Goal: Information Seeking & Learning: Stay updated

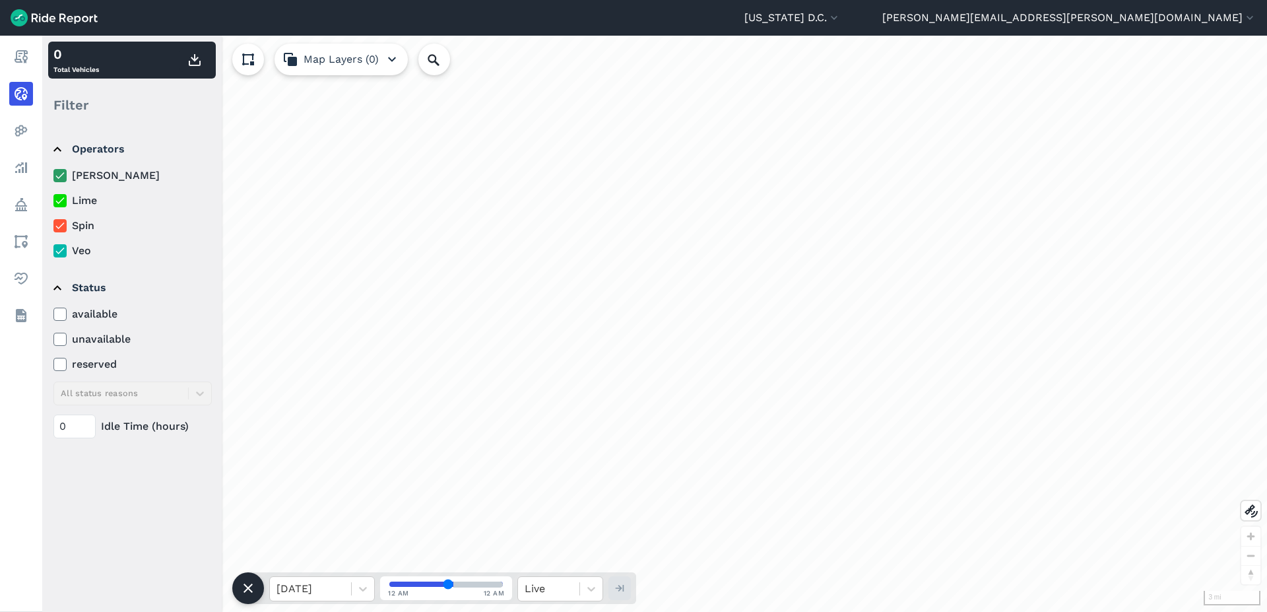
click at [86, 183] on label "[PERSON_NAME]" at bounding box center [132, 176] width 158 height 16
click at [53, 176] on input "[PERSON_NAME]" at bounding box center [53, 172] width 0 height 9
click at [65, 179] on icon at bounding box center [60, 175] width 12 height 13
click at [53, 176] on input "[PERSON_NAME]" at bounding box center [53, 172] width 0 height 9
click at [64, 178] on icon at bounding box center [60, 175] width 12 height 13
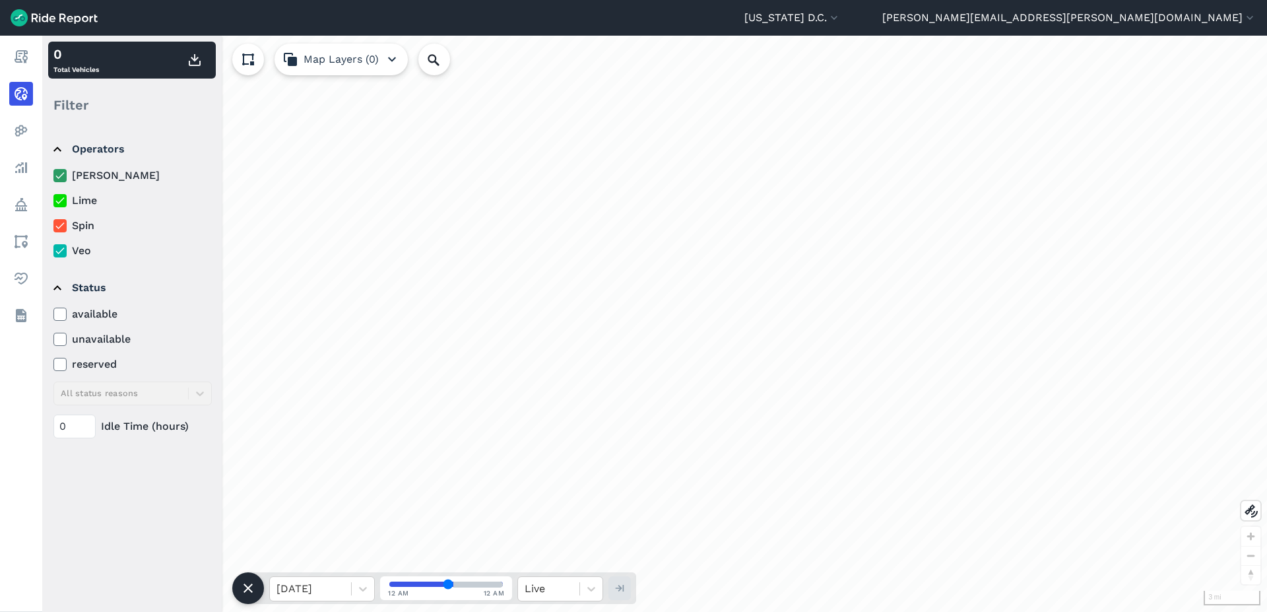
click at [53, 176] on input "[PERSON_NAME]" at bounding box center [53, 172] width 0 height 9
click at [57, 208] on label "Lime" at bounding box center [132, 201] width 158 height 16
click at [53, 201] on input "Lime" at bounding box center [53, 197] width 0 height 9
click at [62, 226] on icon at bounding box center [60, 225] width 12 height 13
click at [53, 226] on input "Spin" at bounding box center [53, 222] width 0 height 9
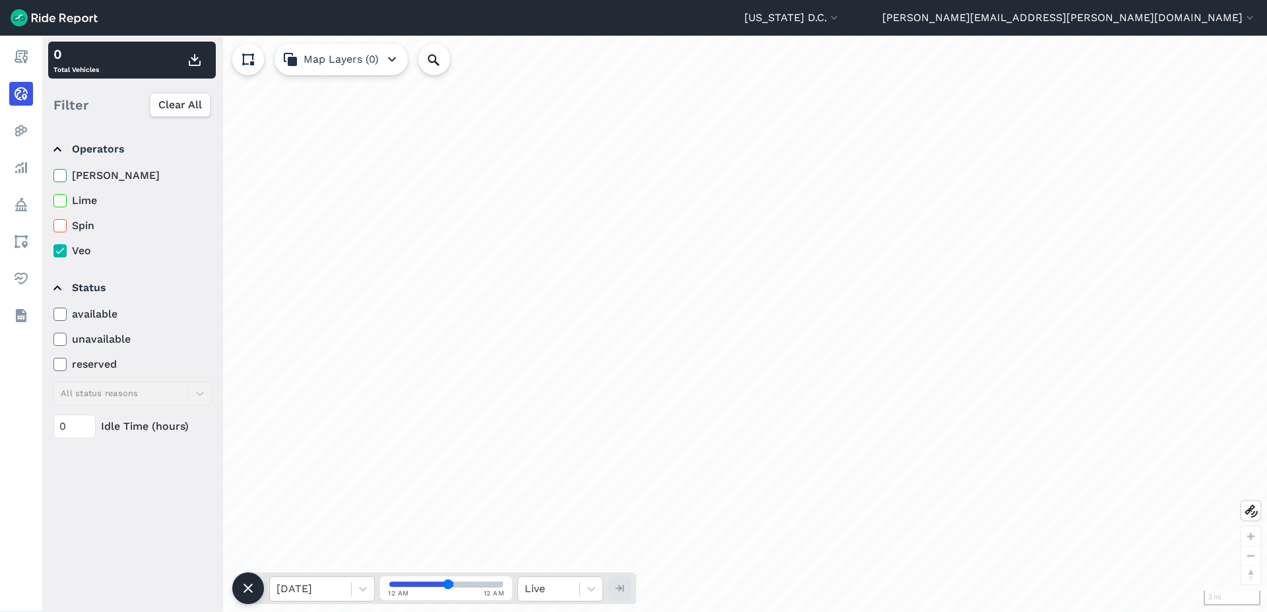
click at [60, 253] on icon at bounding box center [60, 250] width 12 height 13
click at [53, 251] on input "Veo" at bounding box center [53, 247] width 0 height 9
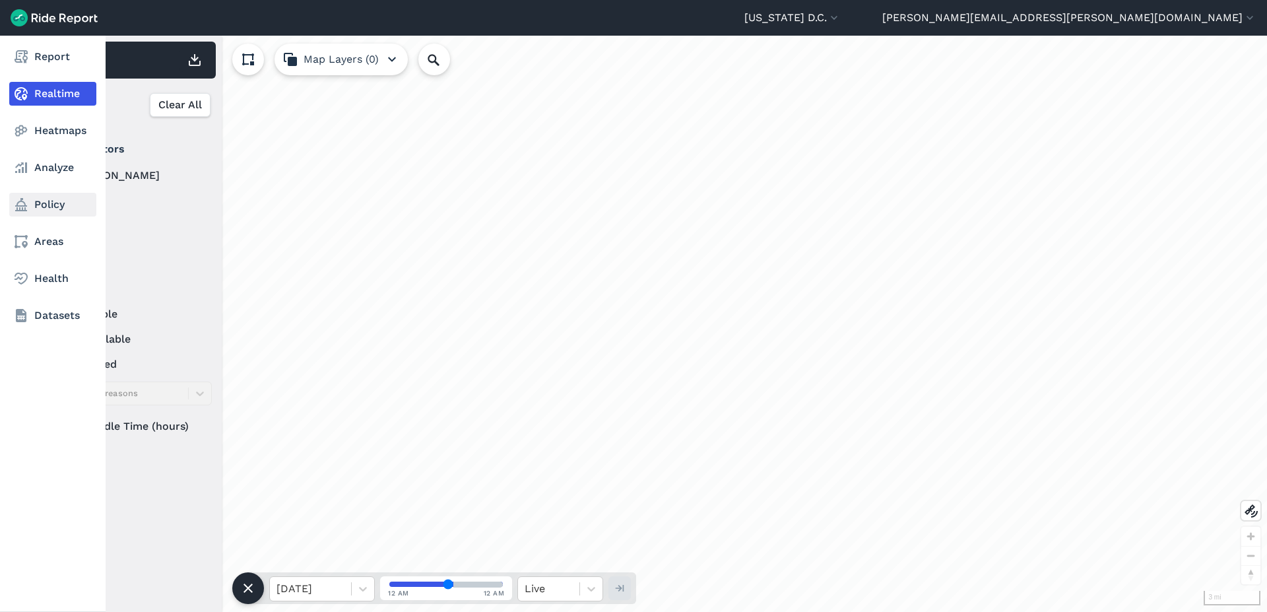
click at [51, 206] on link "Policy" at bounding box center [52, 205] width 87 height 24
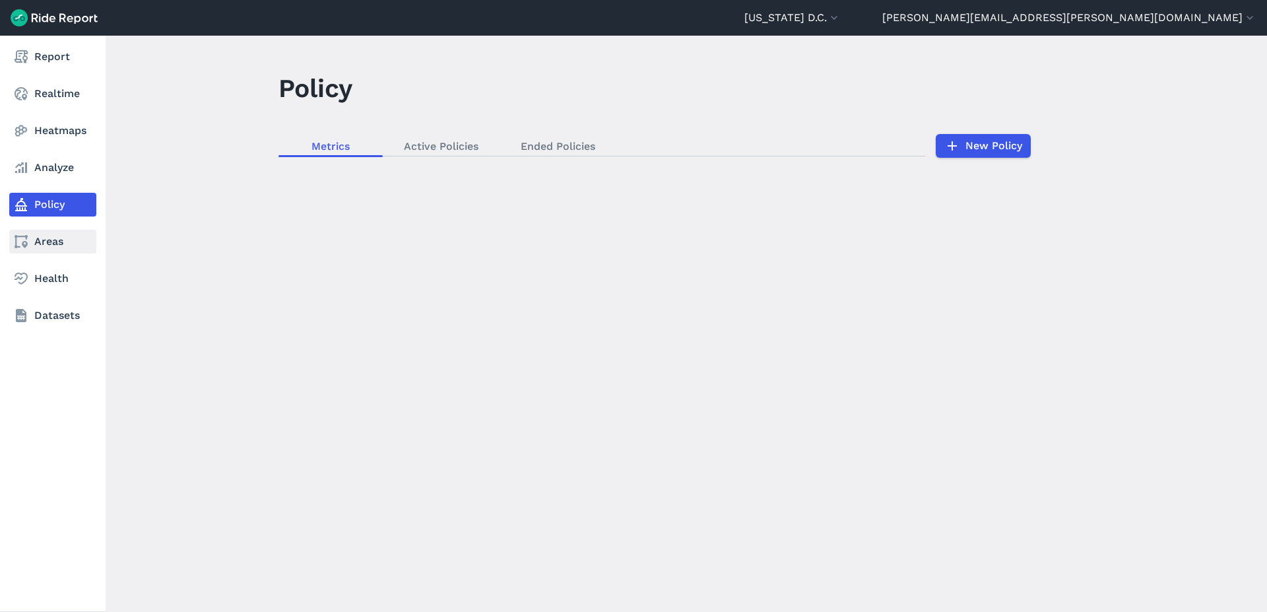
click at [22, 238] on icon at bounding box center [21, 242] width 16 height 16
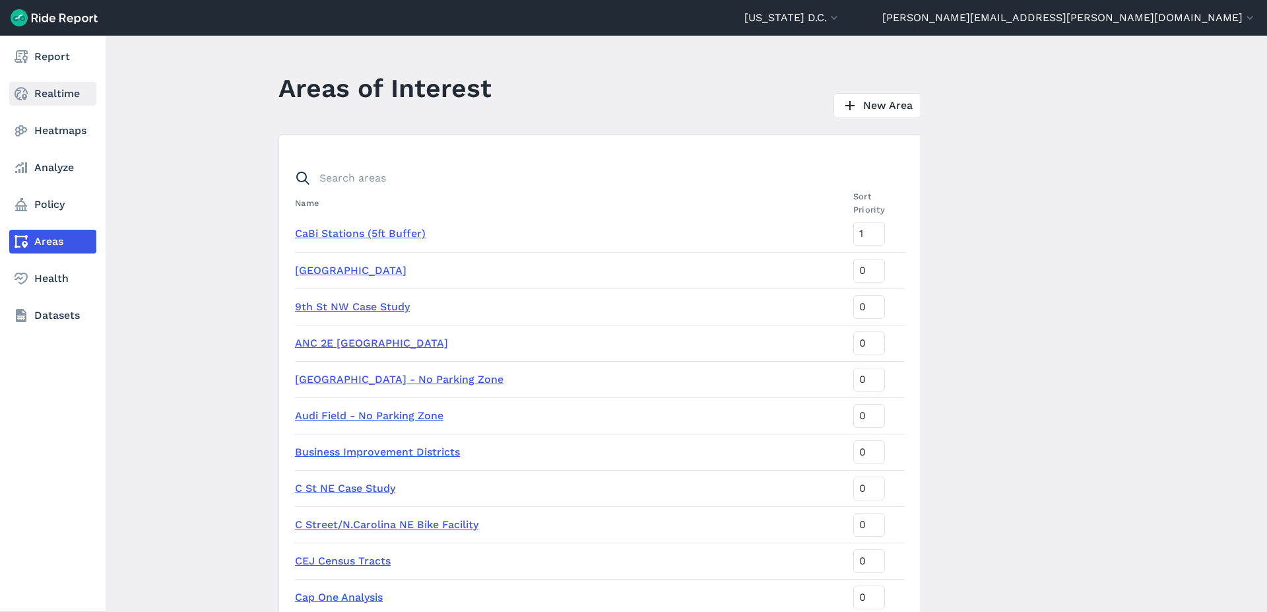
click at [28, 99] on icon at bounding box center [21, 94] width 16 height 16
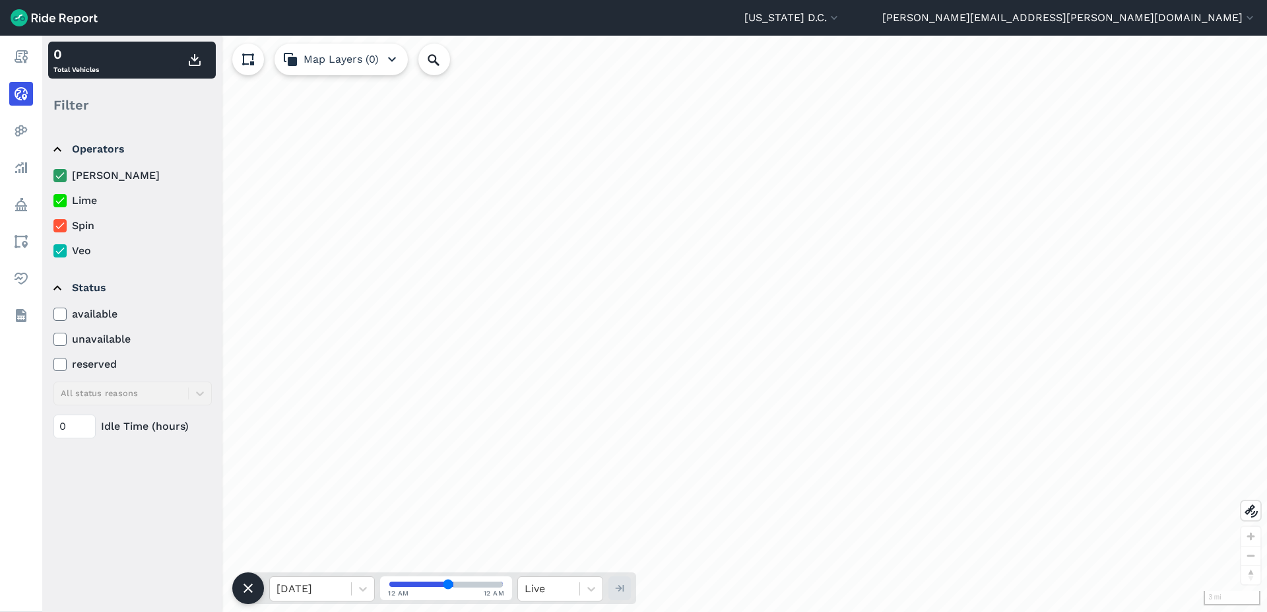
click at [69, 177] on label "[PERSON_NAME]" at bounding box center [132, 176] width 158 height 16
click at [53, 176] on input "[PERSON_NAME]" at bounding box center [53, 172] width 0 height 9
click at [59, 198] on icon at bounding box center [60, 200] width 12 height 13
click at [53, 198] on input "Lime" at bounding box center [53, 197] width 0 height 9
click at [57, 226] on use at bounding box center [59, 225] width 9 height 7
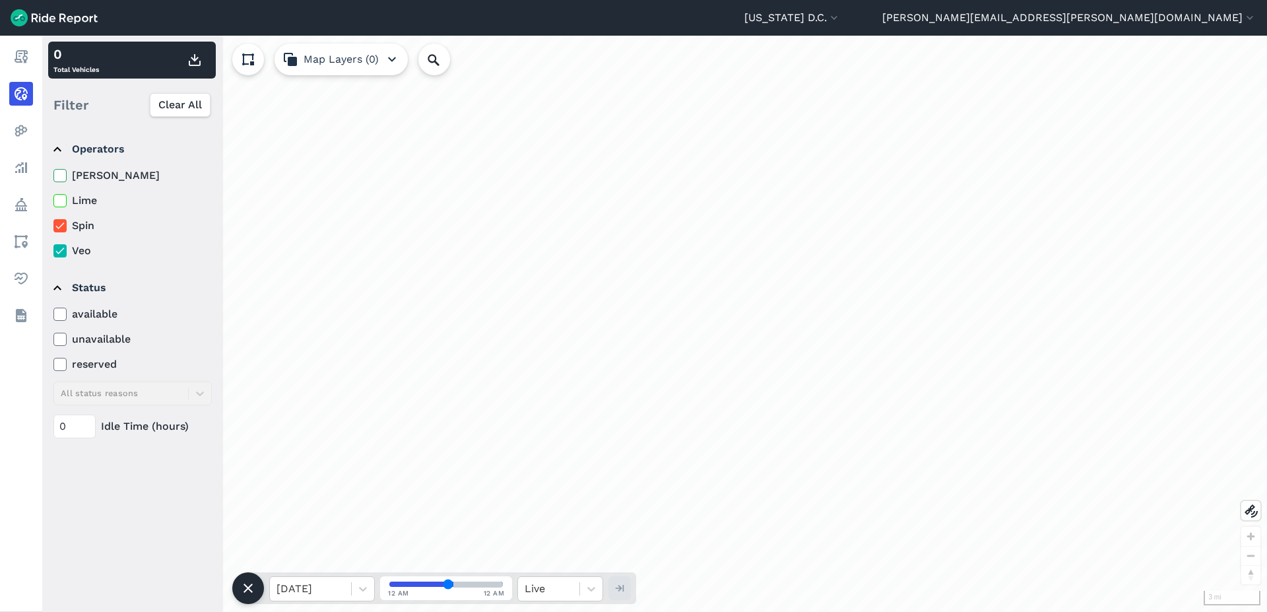
click at [53, 226] on input "Spin" at bounding box center [53, 222] width 0 height 9
click at [57, 255] on icon at bounding box center [60, 250] width 12 height 13
click at [53, 251] on input "Veo" at bounding box center [53, 247] width 0 height 9
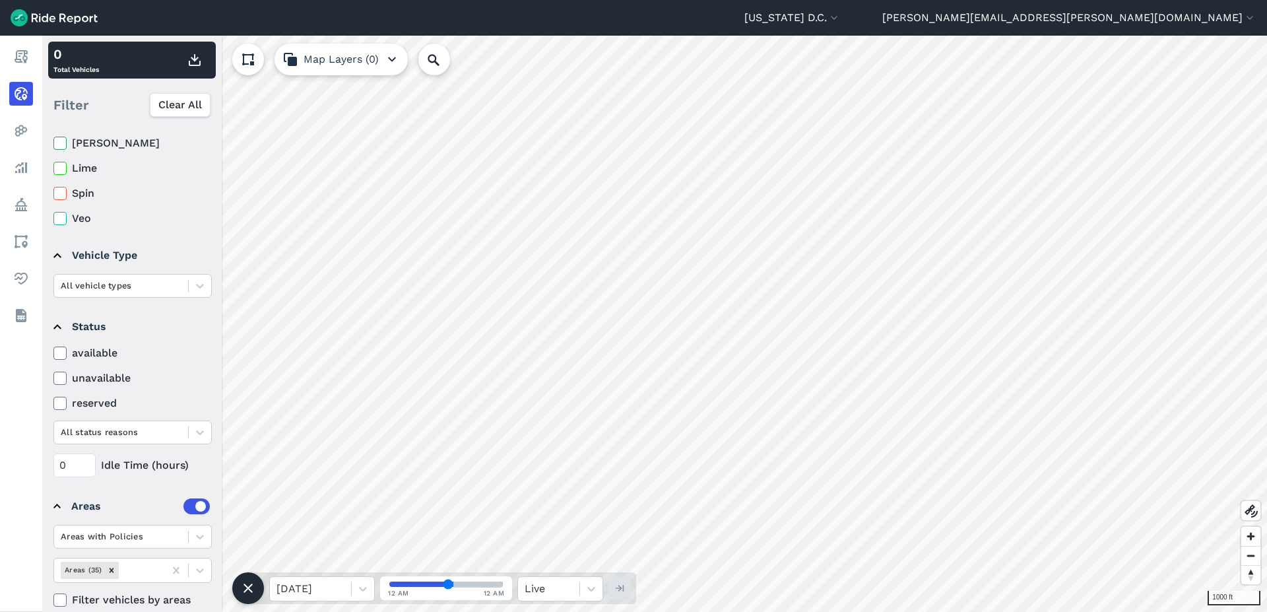
scroll to position [50, 0]
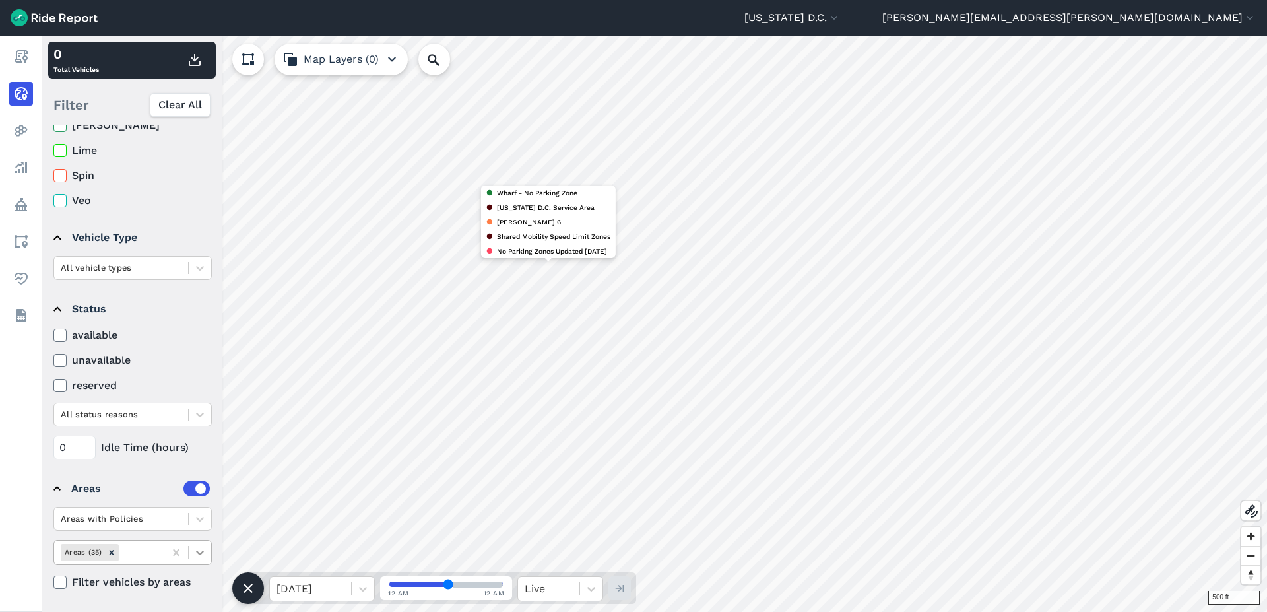
click at [198, 555] on icon at bounding box center [199, 552] width 13 height 13
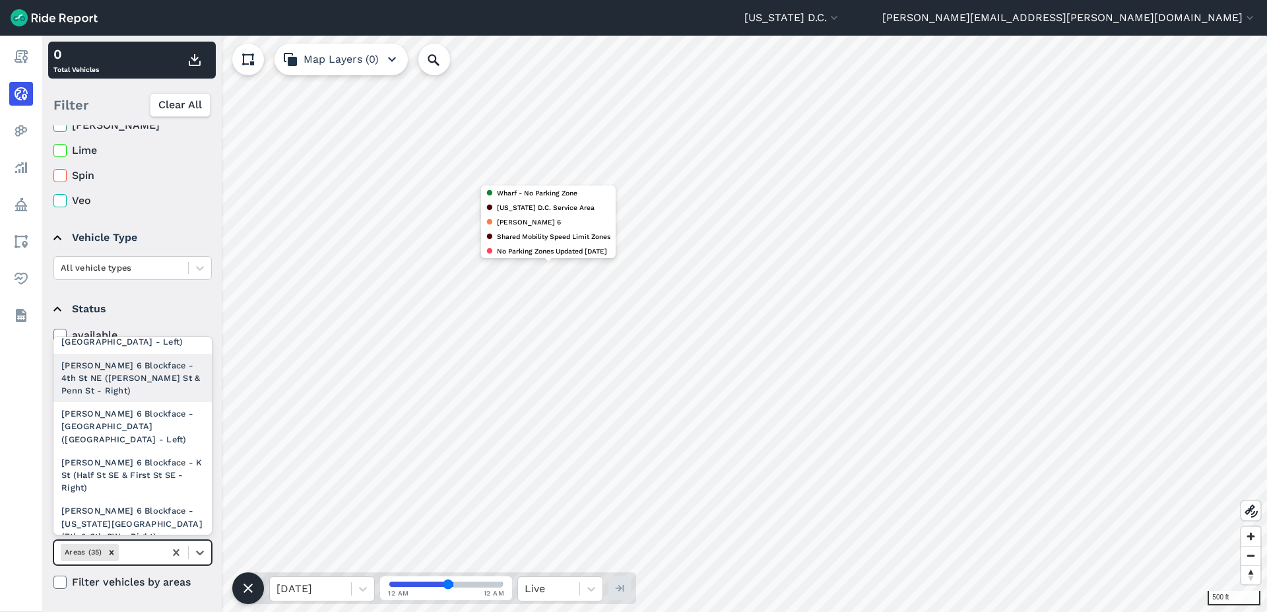
scroll to position [1114, 0]
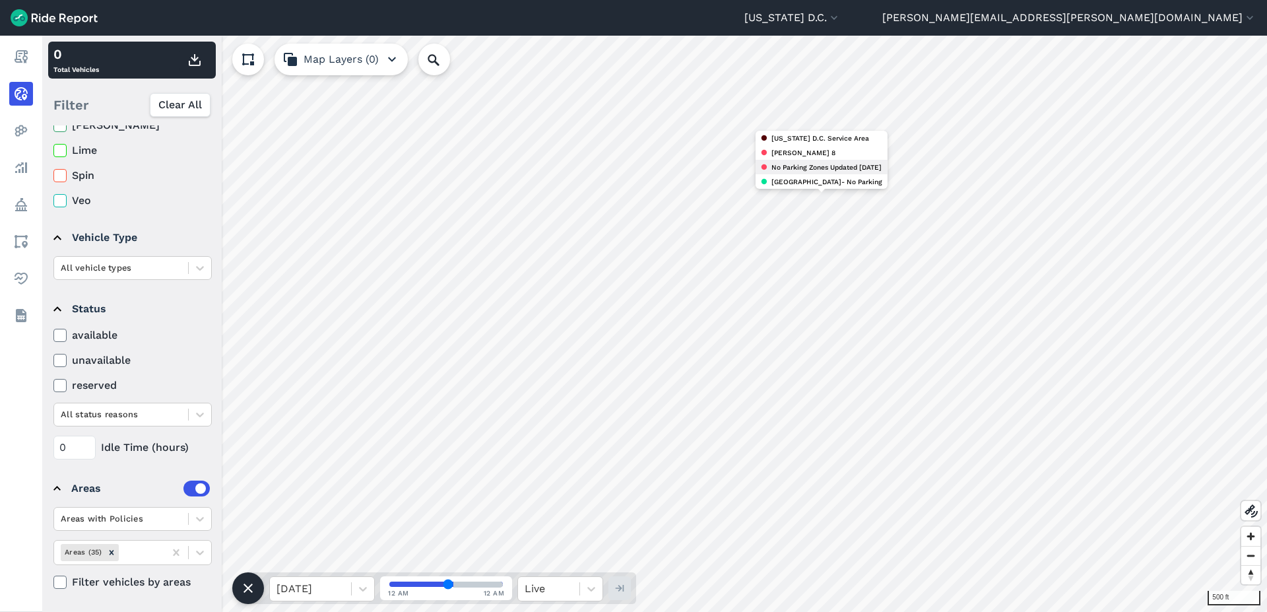
click at [817, 160] on div "No Parking Zones Updated [DATE]" at bounding box center [821, 167] width 132 height 15
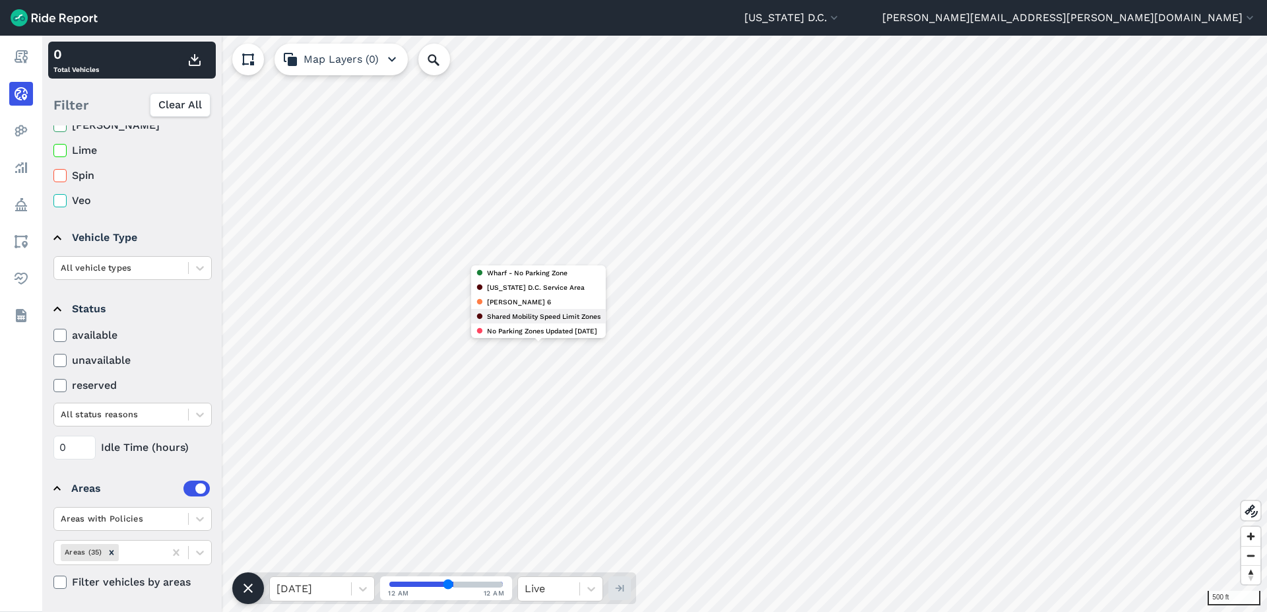
drag, startPoint x: 481, startPoint y: 313, endPoint x: 502, endPoint y: 314, distance: 21.1
click at [502, 314] on div "Shared Mobility Speed Limit Zones" at bounding box center [538, 316] width 135 height 15
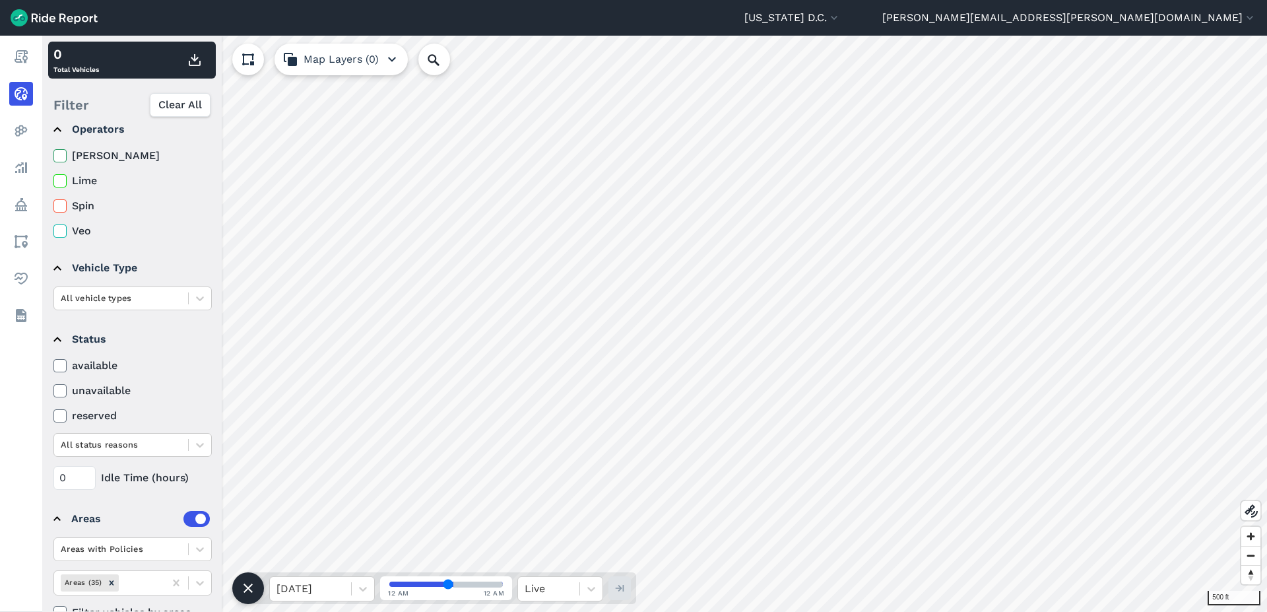
scroll to position [0, 0]
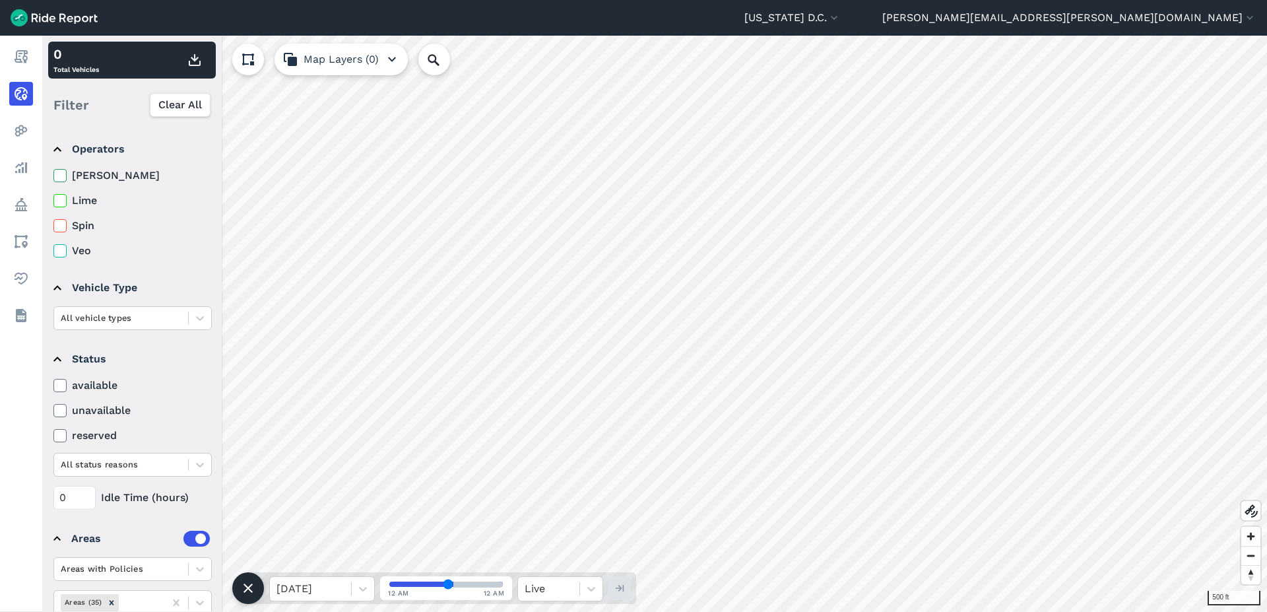
click at [63, 179] on icon at bounding box center [60, 175] width 12 height 13
click at [53, 176] on input "[PERSON_NAME]" at bounding box center [53, 172] width 0 height 9
click at [62, 204] on icon at bounding box center [60, 200] width 12 height 13
click at [53, 201] on input "Lime" at bounding box center [53, 197] width 0 height 9
click at [60, 227] on use at bounding box center [59, 225] width 9 height 7
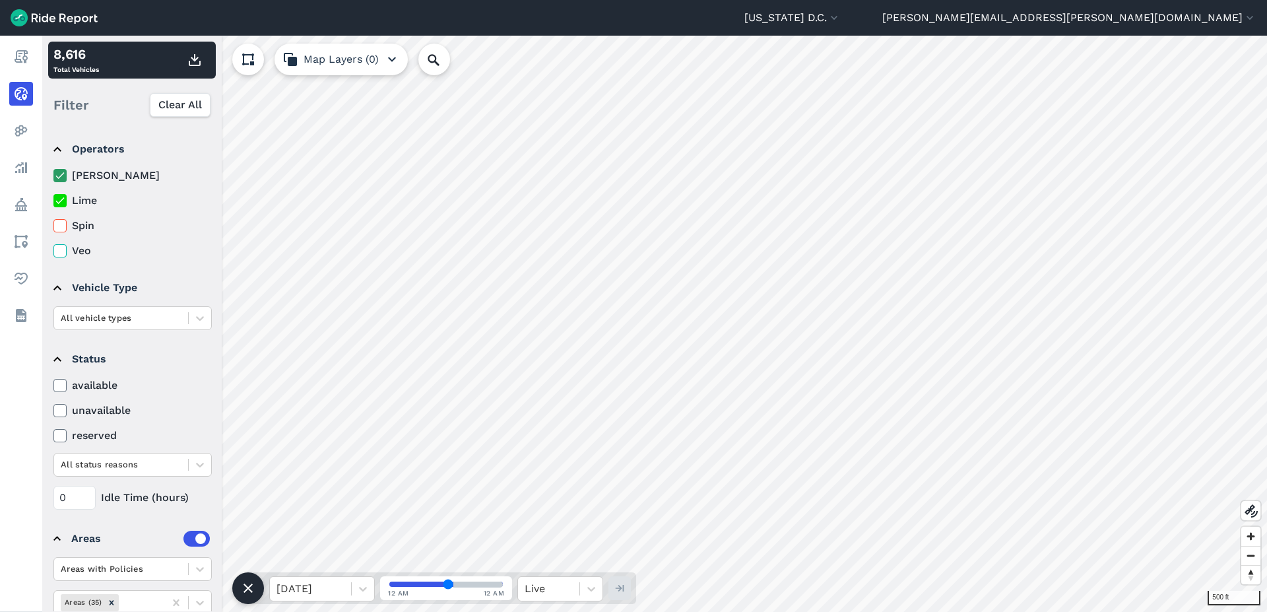
click at [53, 226] on input "Spin" at bounding box center [53, 222] width 0 height 9
click at [57, 249] on icon at bounding box center [60, 250] width 12 height 13
click at [53, 249] on input "Veo" at bounding box center [53, 247] width 0 height 9
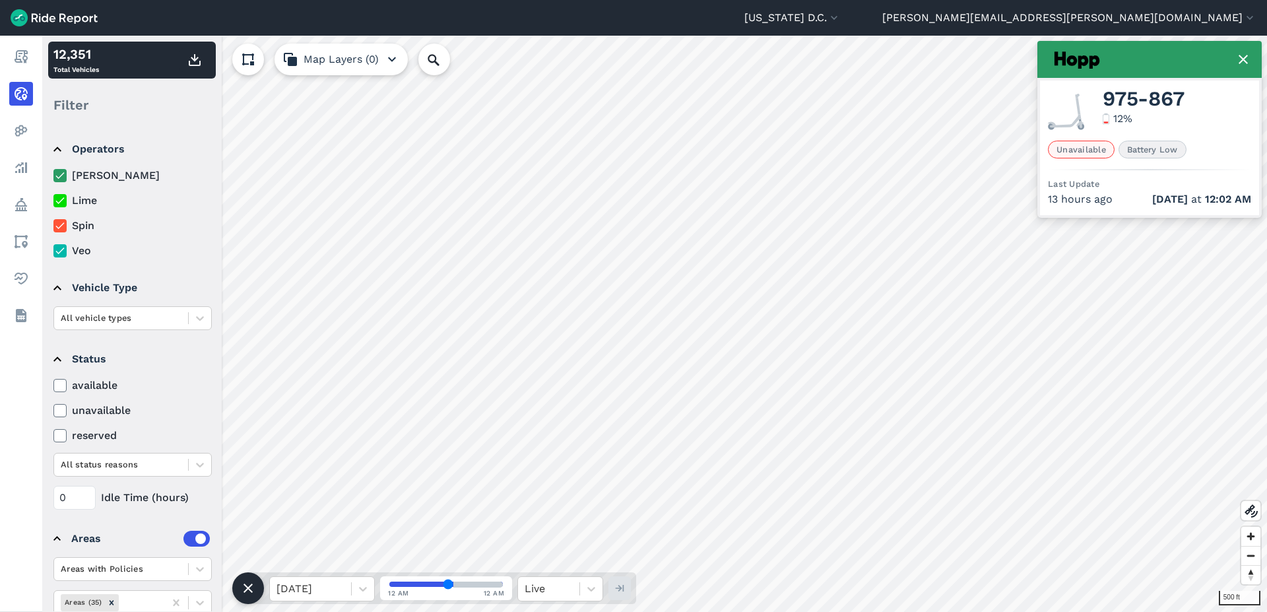
click at [65, 175] on icon at bounding box center [60, 175] width 12 height 13
click at [53, 175] on input "[PERSON_NAME]" at bounding box center [53, 172] width 0 height 9
click at [64, 172] on icon at bounding box center [60, 175] width 12 height 13
click at [53, 172] on input "[PERSON_NAME]" at bounding box center [53, 172] width 0 height 9
click at [63, 199] on use at bounding box center [59, 200] width 9 height 7
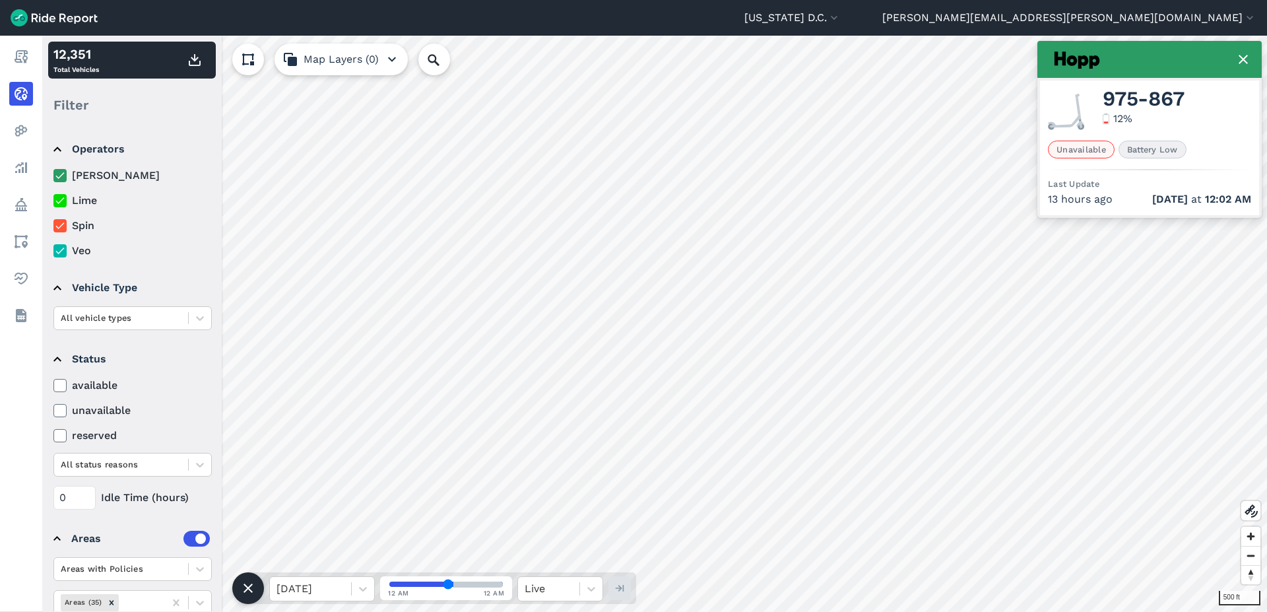
click at [53, 199] on input "Lime" at bounding box center [53, 197] width 0 height 9
click at [57, 230] on icon at bounding box center [60, 225] width 12 height 13
click at [53, 226] on input "Spin" at bounding box center [53, 222] width 0 height 9
click at [64, 255] on icon at bounding box center [60, 250] width 12 height 13
click at [53, 251] on input "Veo" at bounding box center [53, 247] width 0 height 9
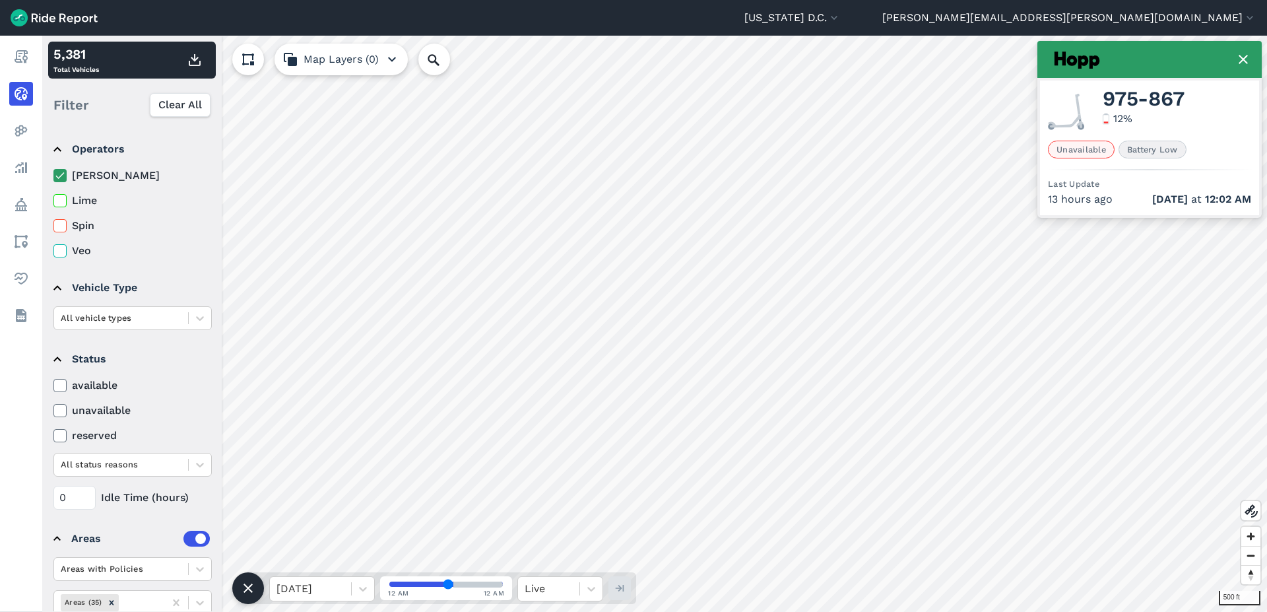
click at [61, 174] on icon at bounding box center [60, 175] width 12 height 13
click at [53, 174] on input "[PERSON_NAME]" at bounding box center [53, 172] width 0 height 9
click at [63, 253] on icon at bounding box center [60, 250] width 12 height 13
click at [53, 251] on input "Veo" at bounding box center [53, 247] width 0 height 9
click at [63, 251] on icon at bounding box center [60, 250] width 12 height 13
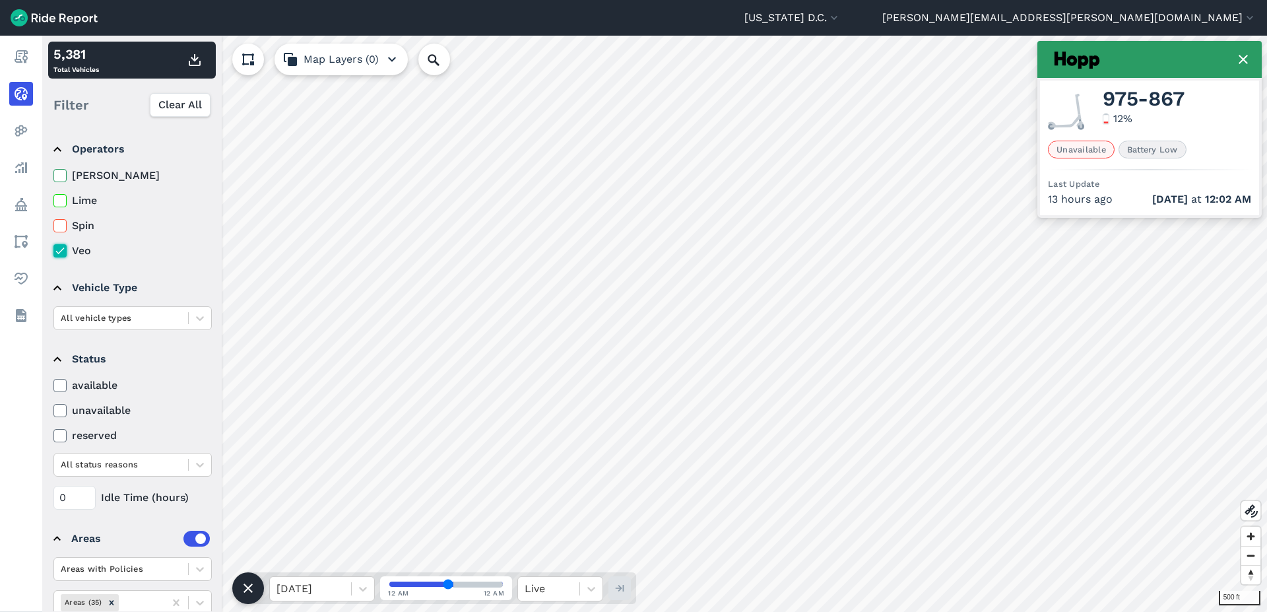
click at [53, 251] on input "Veo" at bounding box center [53, 247] width 0 height 9
